Goal: Information Seeking & Learning: Learn about a topic

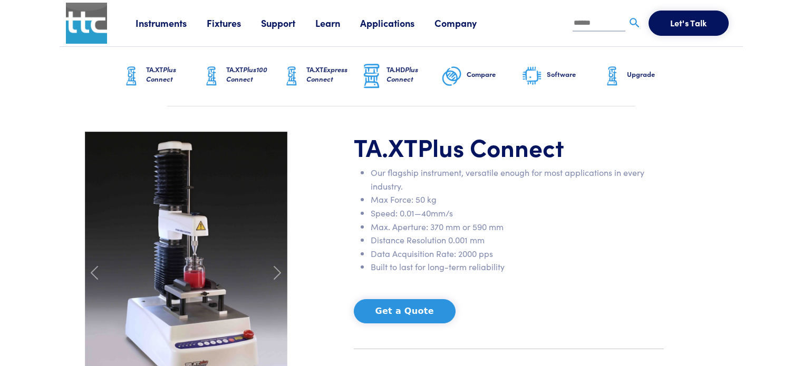
scroll to position [119, 0]
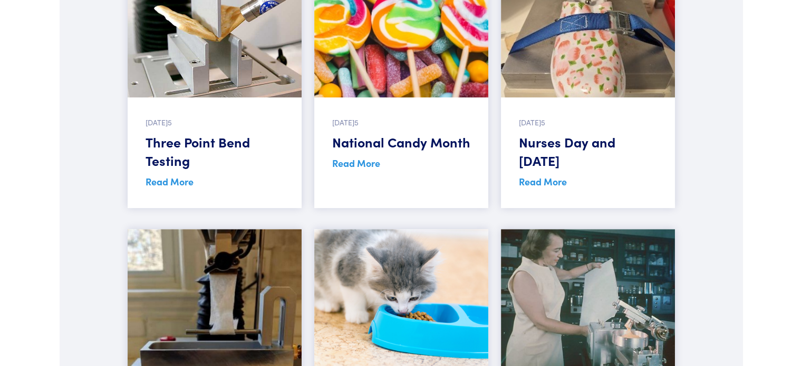
scroll to position [422, 0]
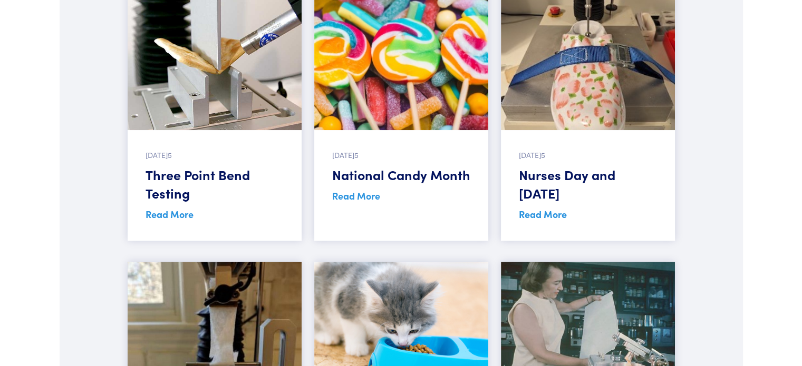
click at [238, 54] on img at bounding box center [215, 61] width 174 height 137
click at [175, 221] on link "Read More" at bounding box center [169, 214] width 48 height 13
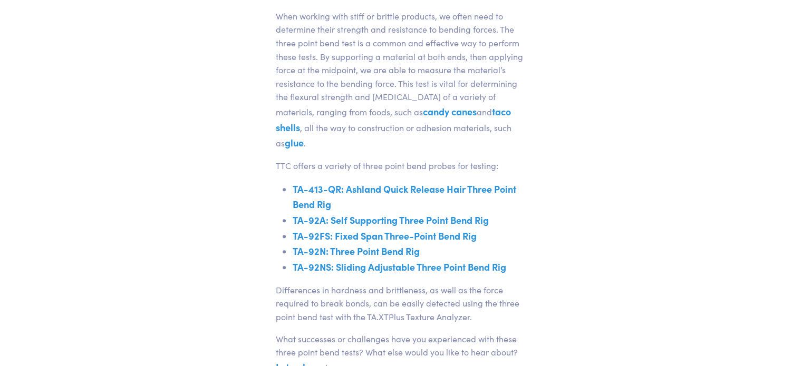
scroll to position [369, 0]
